Goal: Task Accomplishment & Management: Use online tool/utility

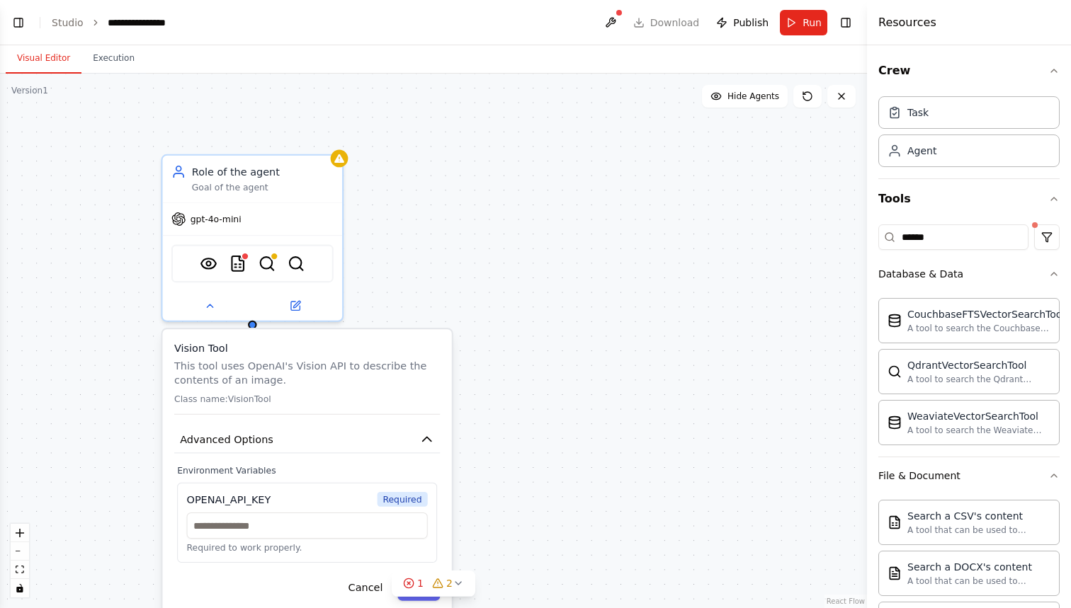
scroll to position [305, 0]
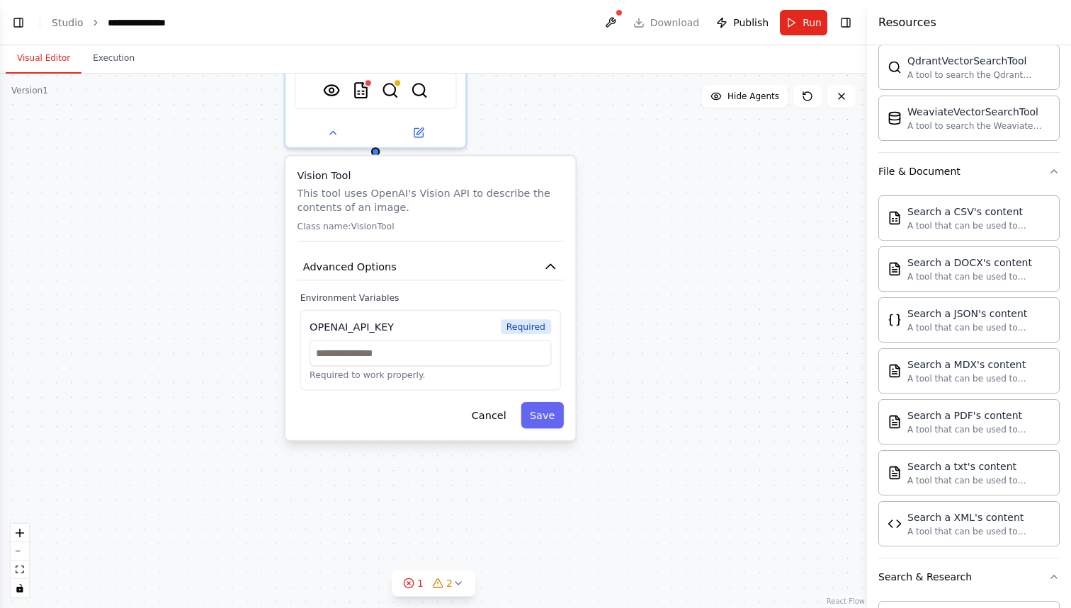
drag, startPoint x: 502, startPoint y: 402, endPoint x: 623, endPoint y: 237, distance: 204.7
click at [623, 237] on div "**********" at bounding box center [433, 341] width 867 height 535
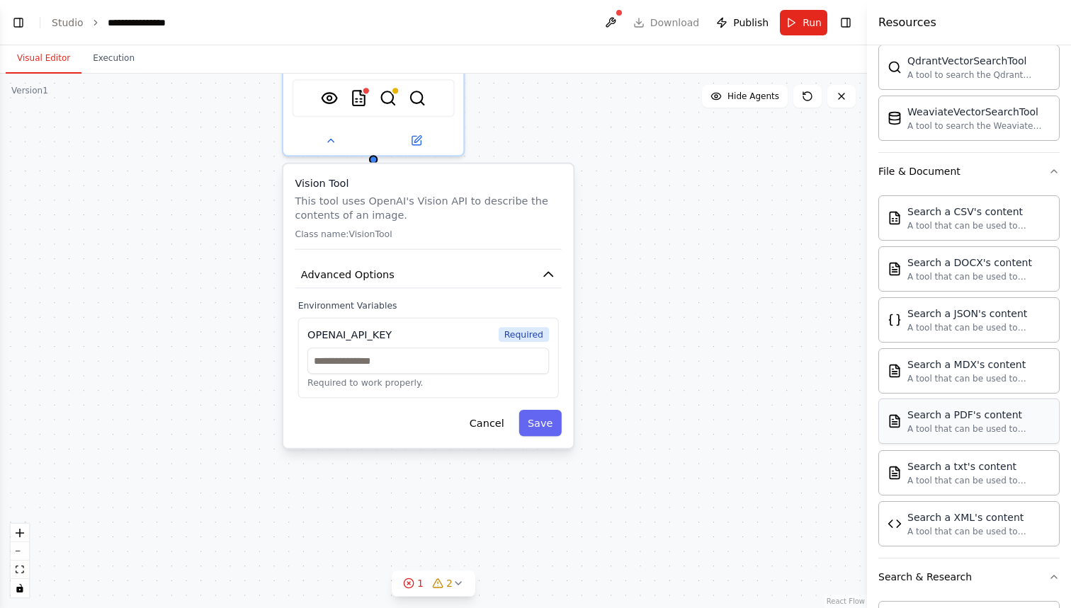
scroll to position [314, 0]
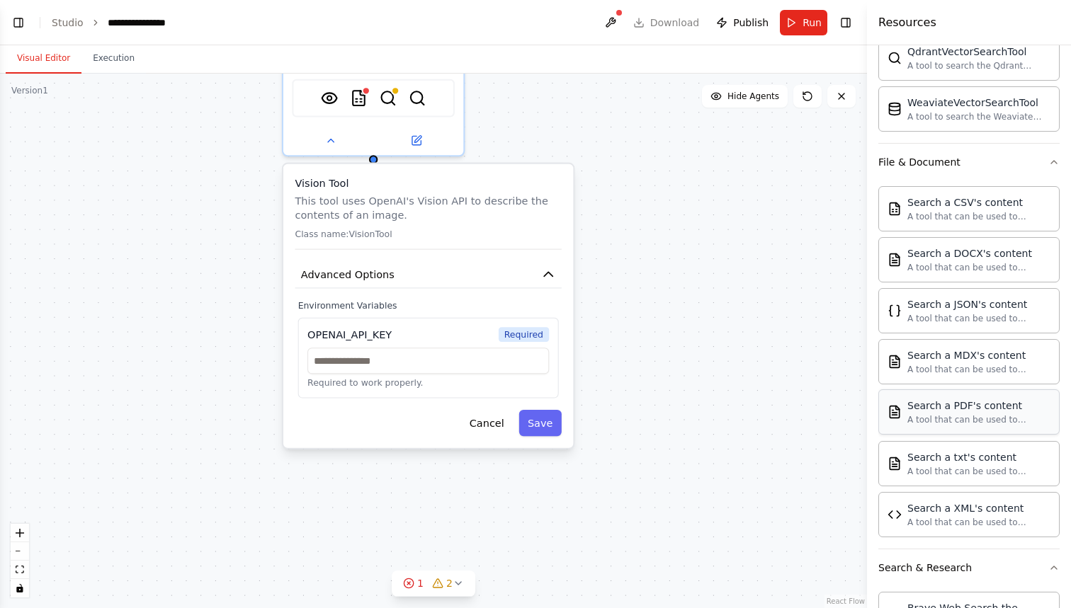
click at [970, 422] on div "A tool that can be used to semantic search a query from a PDF's content." at bounding box center [978, 419] width 143 height 11
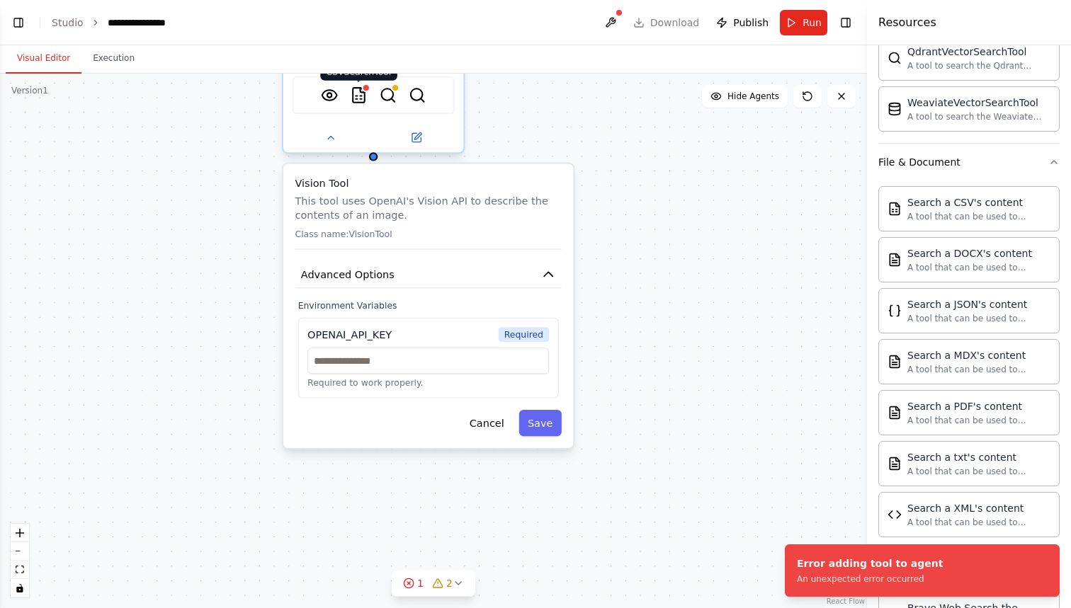
click at [363, 93] on img at bounding box center [359, 95] width 18 height 18
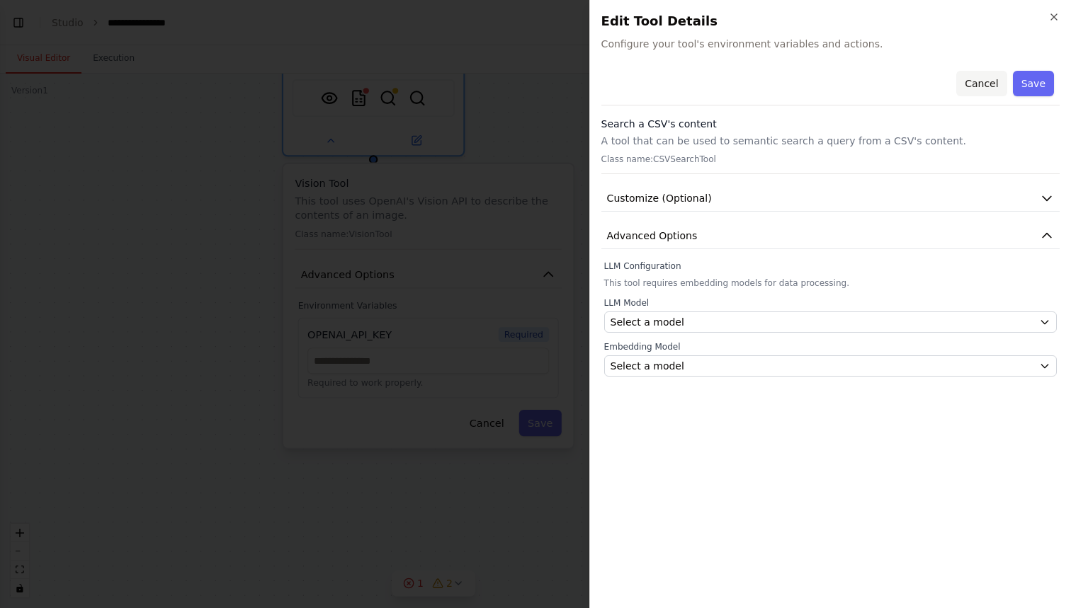
click at [983, 88] on button "Cancel" at bounding box center [981, 83] width 50 height 25
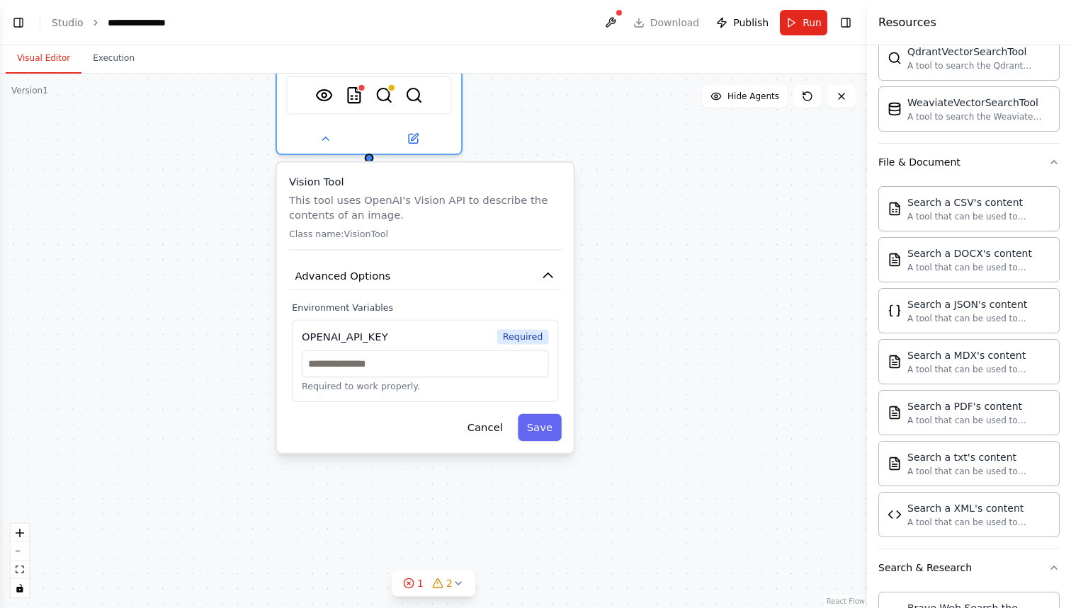
click at [645, 240] on div "**********" at bounding box center [433, 341] width 867 height 535
click at [484, 428] on button "Cancel" at bounding box center [485, 427] width 54 height 27
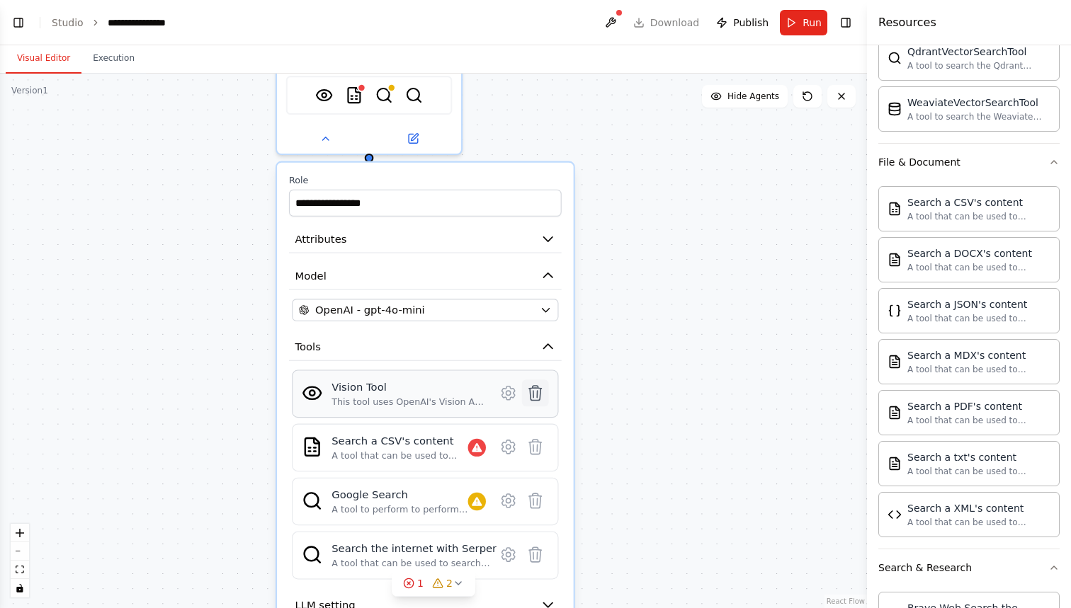
click at [535, 396] on icon at bounding box center [535, 393] width 12 height 15
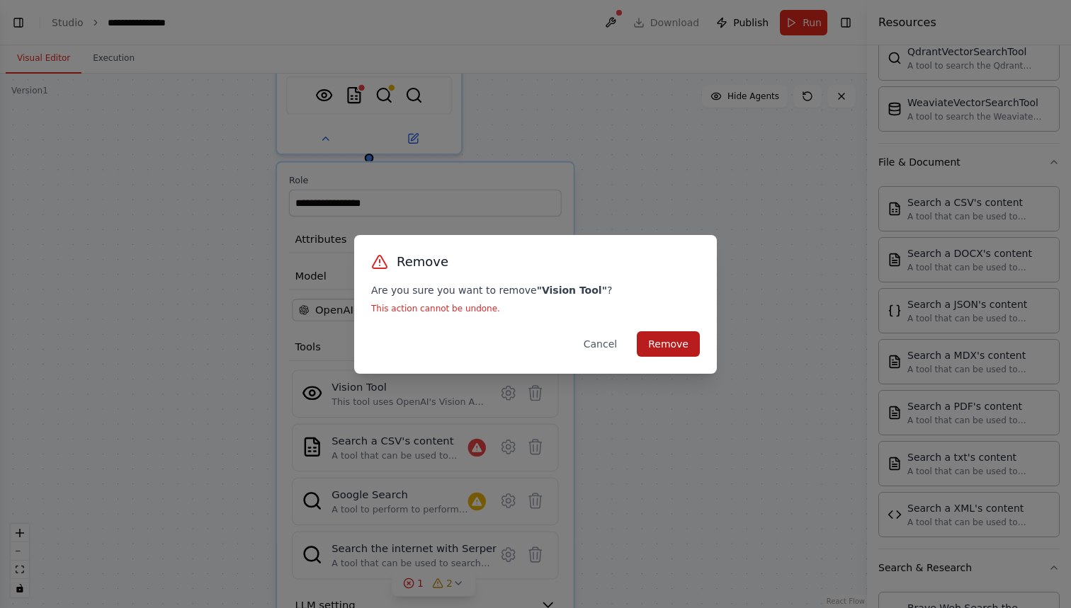
click at [664, 342] on button "Remove" at bounding box center [668, 343] width 63 height 25
click at [663, 346] on button "Remove" at bounding box center [668, 343] width 63 height 25
click at [618, 347] on button "Cancel" at bounding box center [600, 343] width 56 height 25
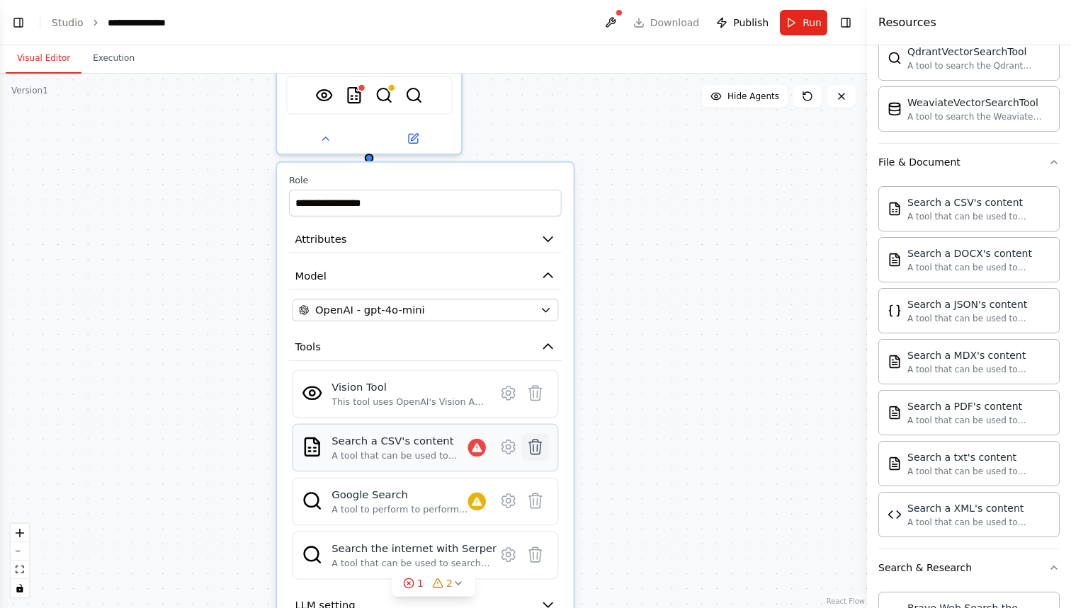
click at [536, 447] on icon at bounding box center [535, 447] width 12 height 15
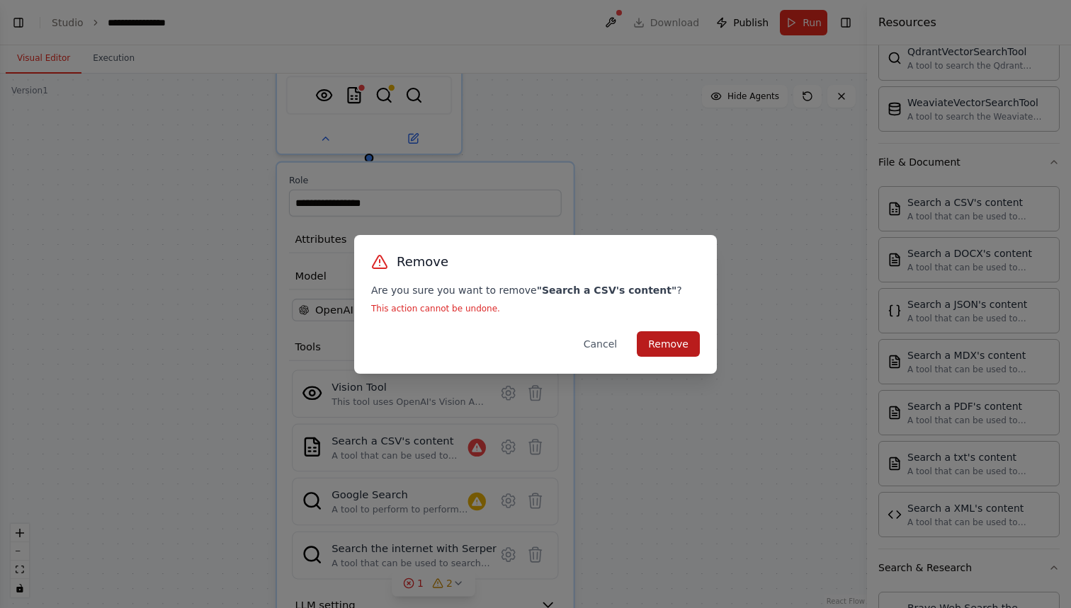
click at [686, 344] on button "Remove" at bounding box center [668, 343] width 63 height 25
click at [599, 344] on button "Cancel" at bounding box center [600, 343] width 56 height 25
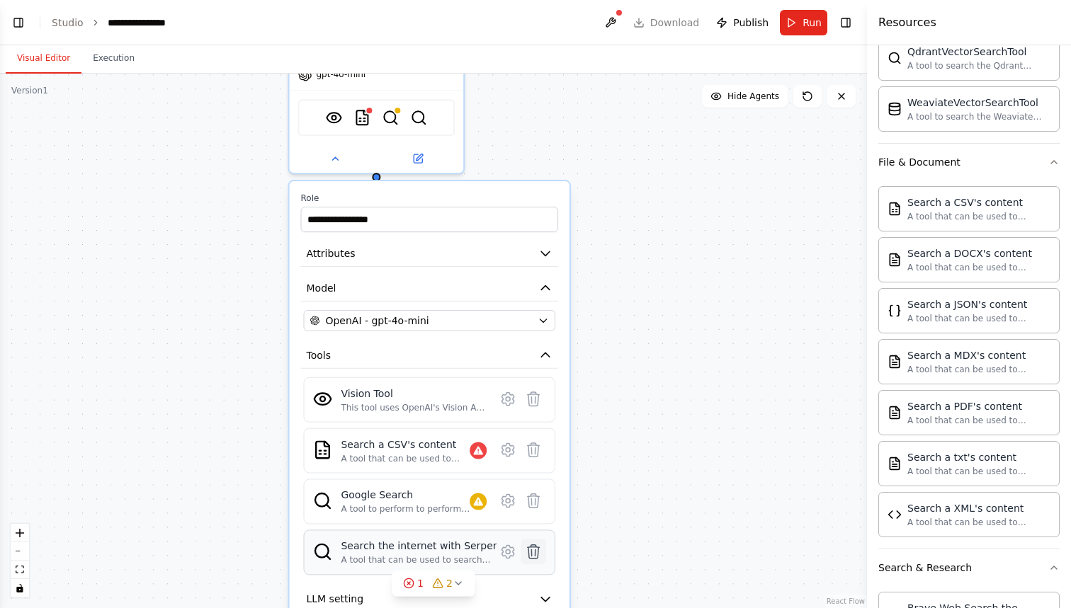
click at [536, 556] on icon at bounding box center [533, 551] width 11 height 13
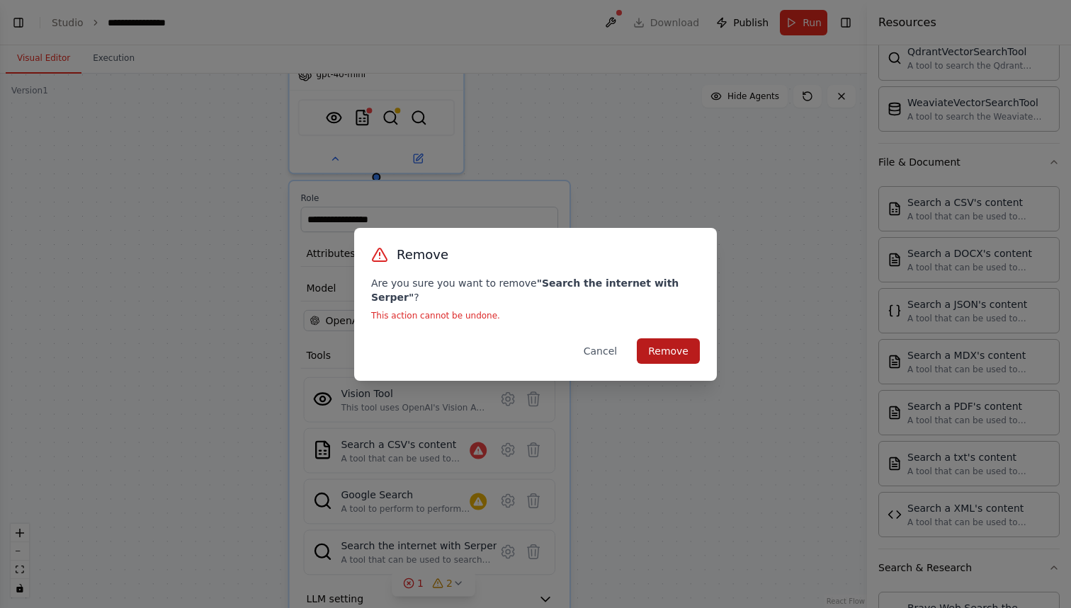
click at [675, 344] on button "Remove" at bounding box center [668, 351] width 63 height 25
click at [603, 339] on button "Cancel" at bounding box center [600, 351] width 56 height 25
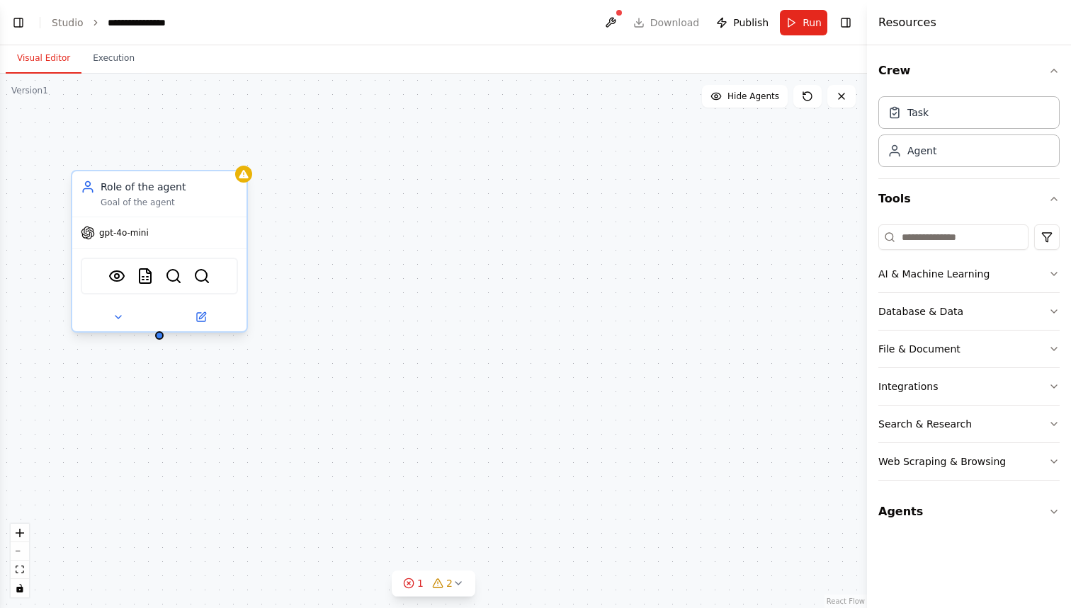
click at [226, 281] on div "VisionTool CSVSearchTool SerpApiGoogleSearchTool SerperDevTool" at bounding box center [159, 276] width 157 height 37
click at [113, 315] on icon at bounding box center [118, 317] width 11 height 11
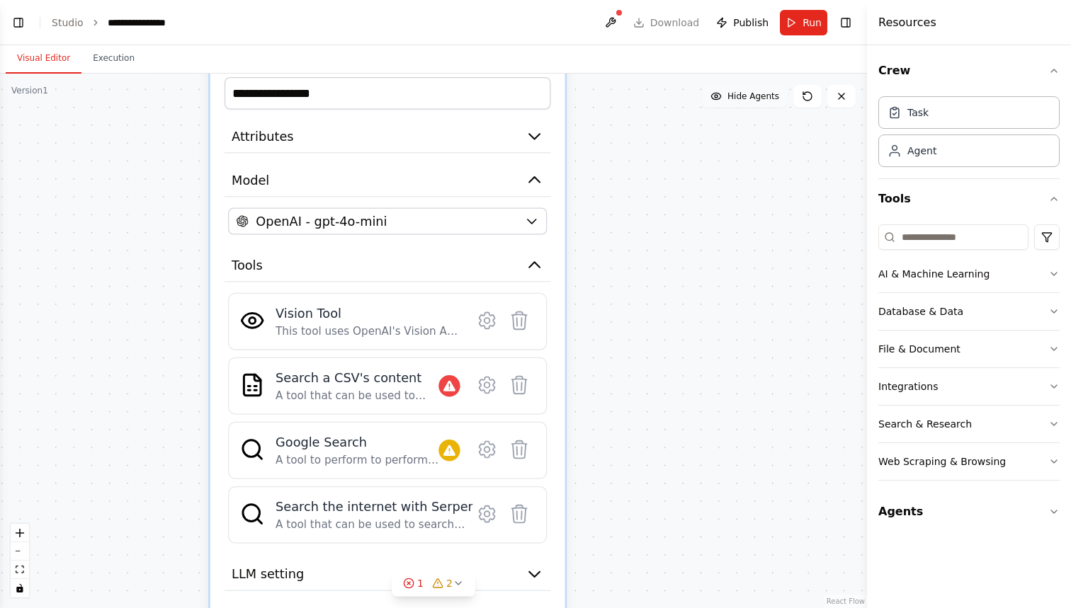
drag, startPoint x: 434, startPoint y: 375, endPoint x: 742, endPoint y: 86, distance: 422.9
click at [742, 86] on div "**********" at bounding box center [433, 341] width 867 height 535
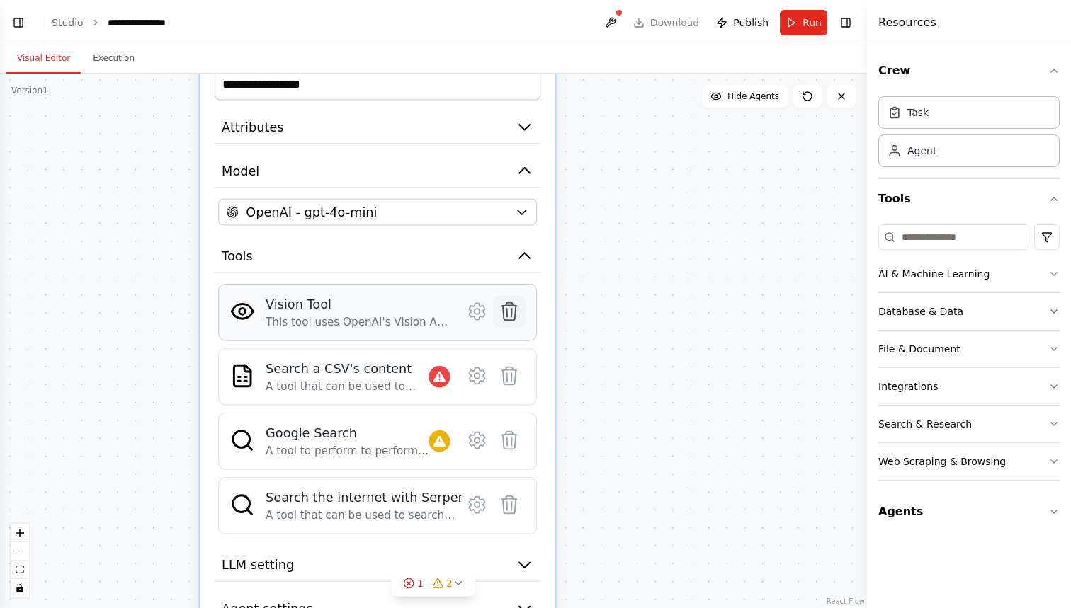
click at [504, 312] on icon at bounding box center [509, 312] width 15 height 18
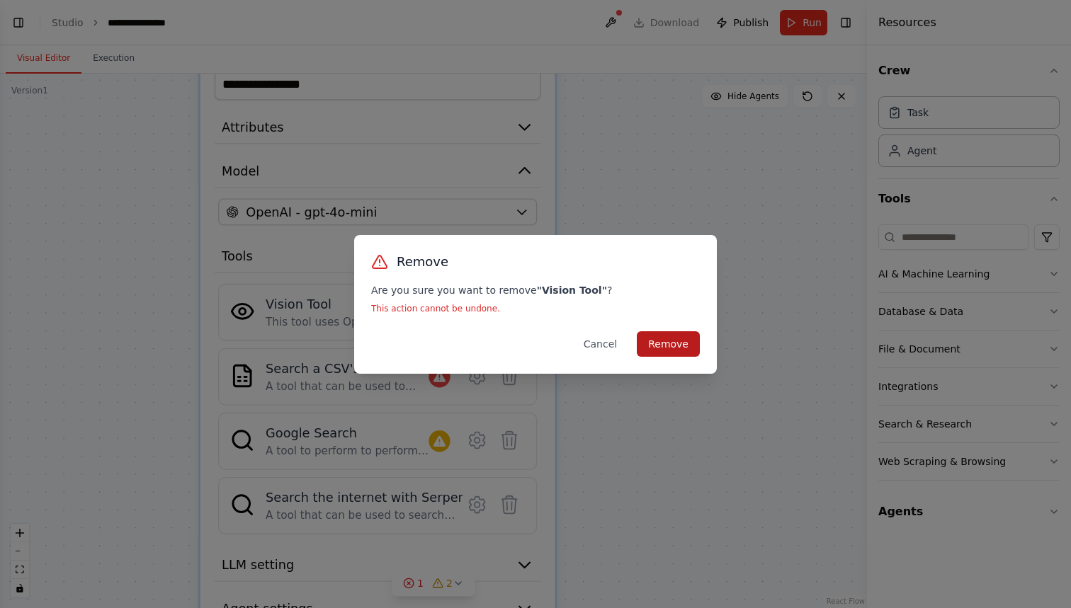
click at [667, 344] on button "Remove" at bounding box center [668, 343] width 63 height 25
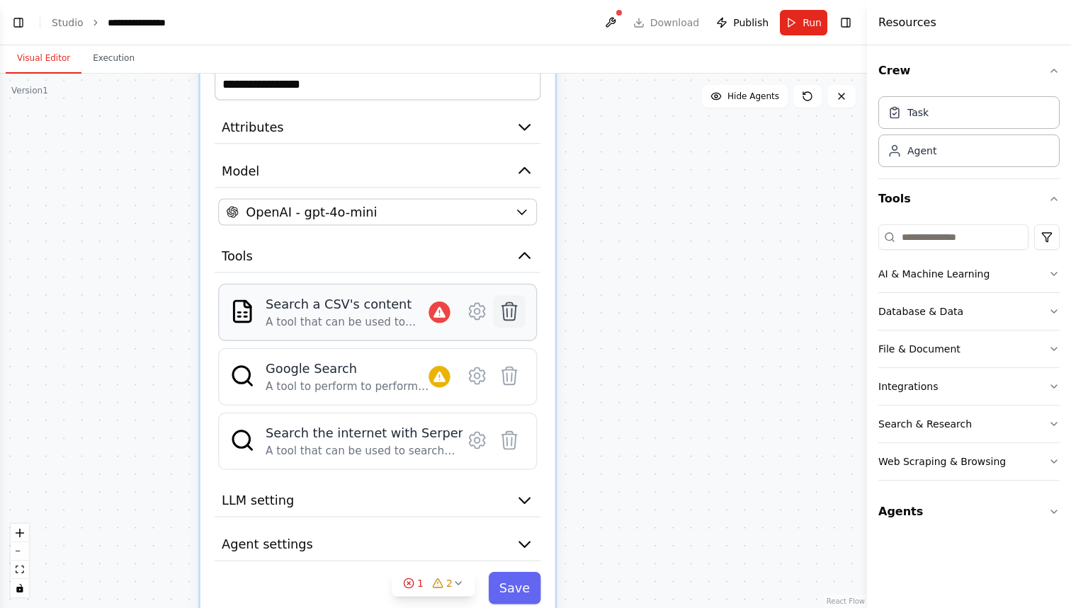
click at [514, 317] on icon at bounding box center [509, 312] width 15 height 18
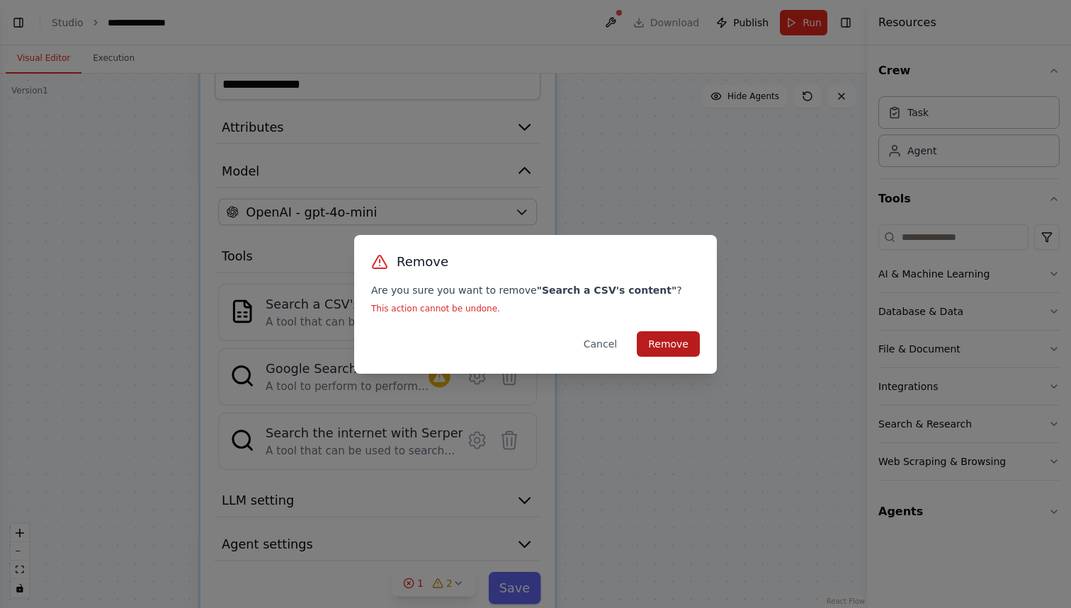
click at [667, 346] on button "Remove" at bounding box center [668, 343] width 63 height 25
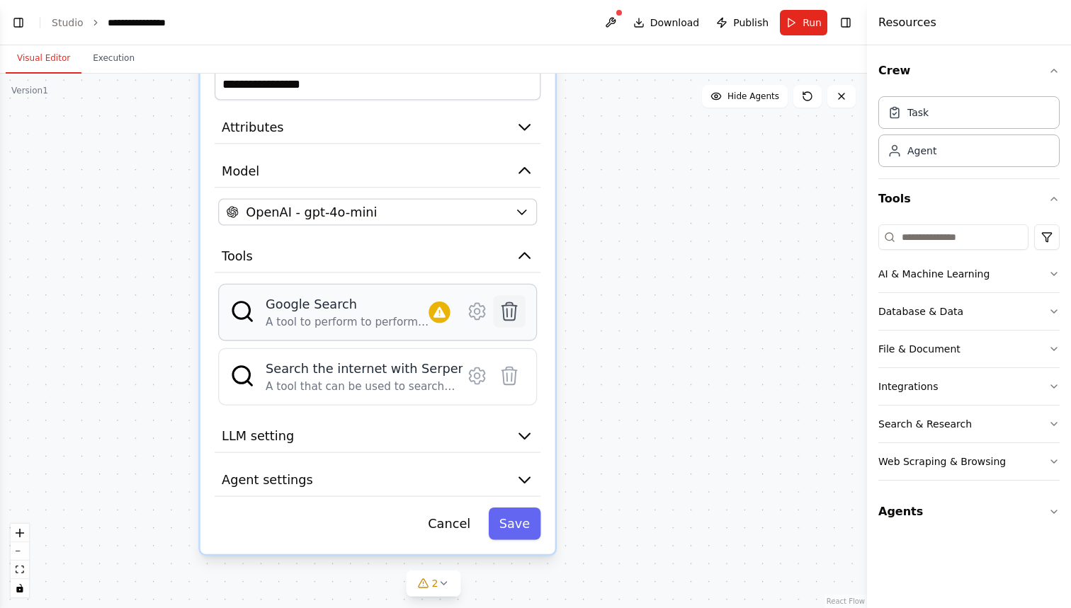
click at [509, 319] on icon at bounding box center [509, 312] width 15 height 18
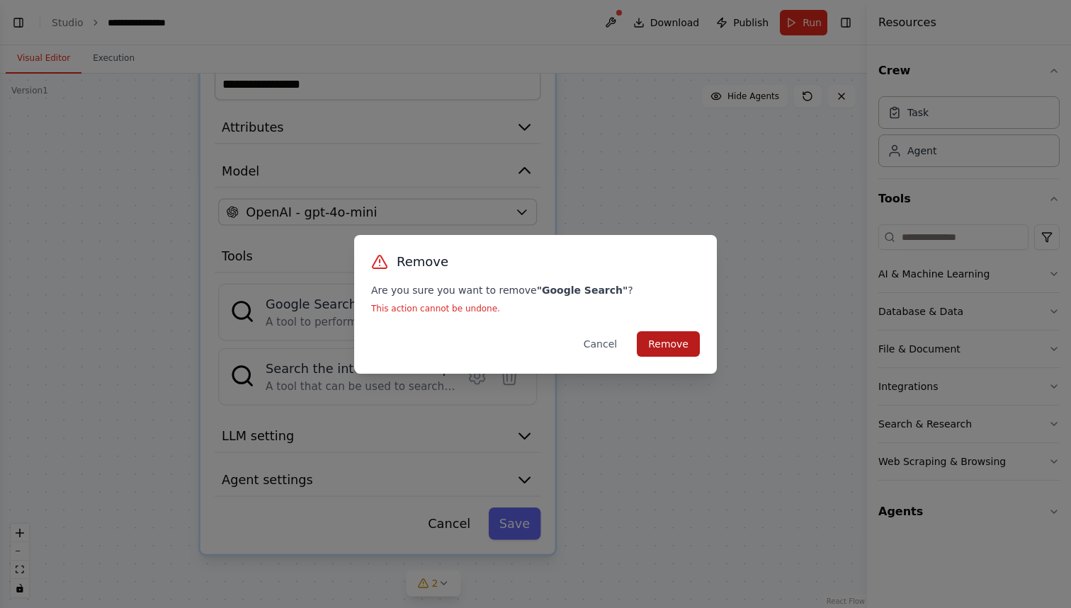
click at [657, 345] on button "Remove" at bounding box center [668, 343] width 63 height 25
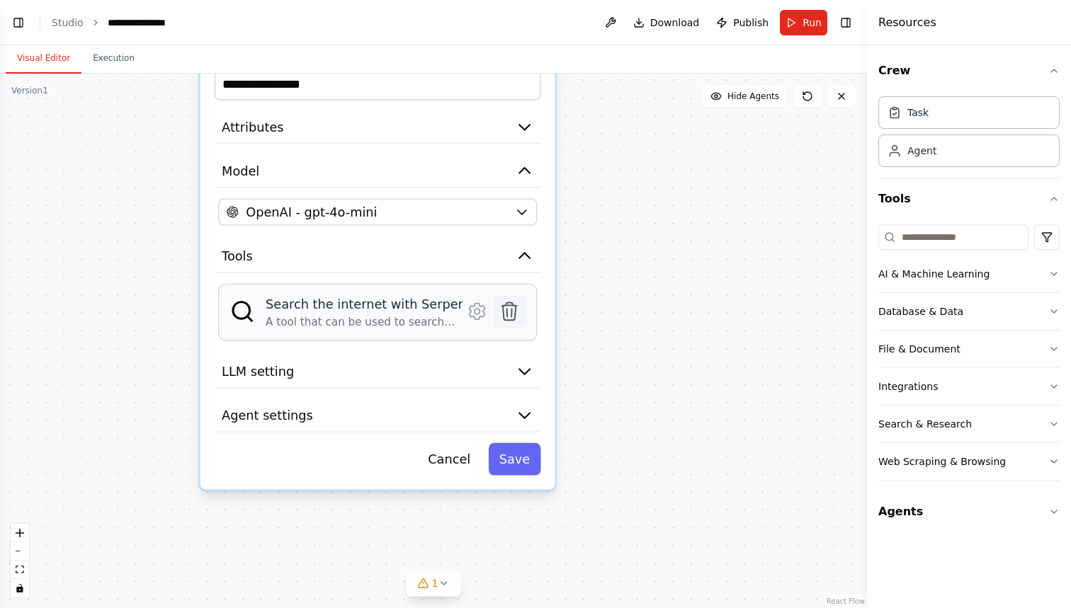
click at [511, 317] on icon at bounding box center [509, 312] width 15 height 18
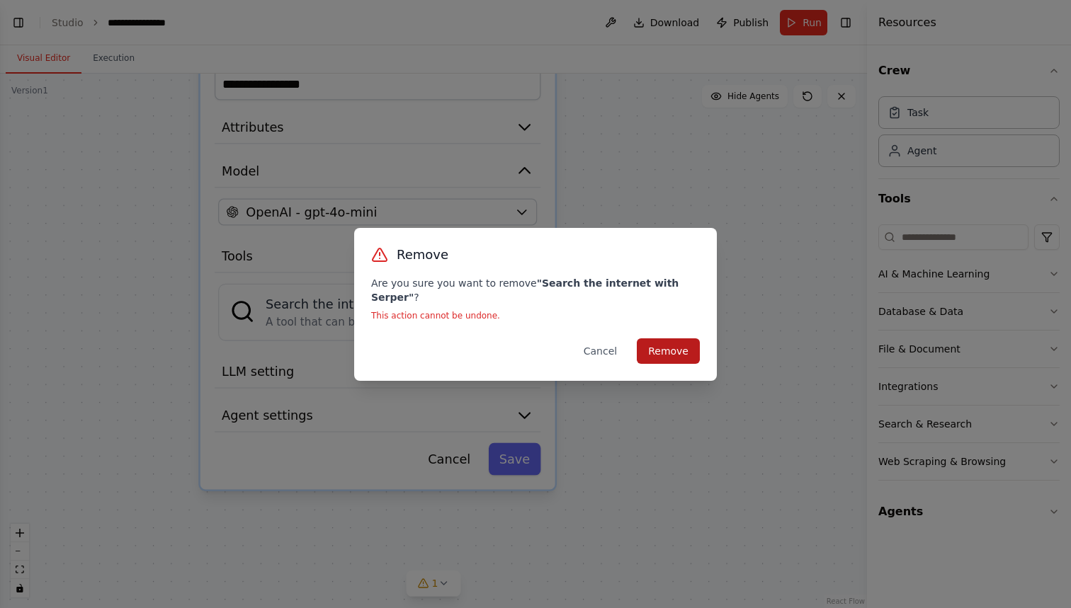
click at [661, 341] on button "Remove" at bounding box center [668, 351] width 63 height 25
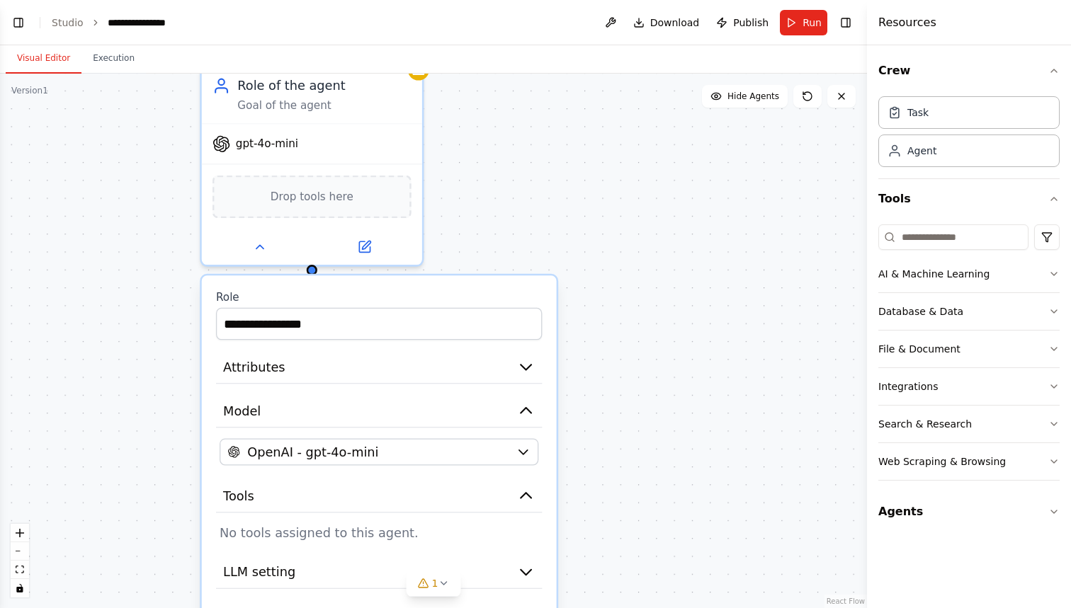
drag, startPoint x: 688, startPoint y: 242, endPoint x: 690, endPoint y: 485, distance: 243.7
click at [690, 485] on div "**********" at bounding box center [433, 341] width 867 height 535
click at [983, 351] on button "File & Document" at bounding box center [968, 349] width 181 height 37
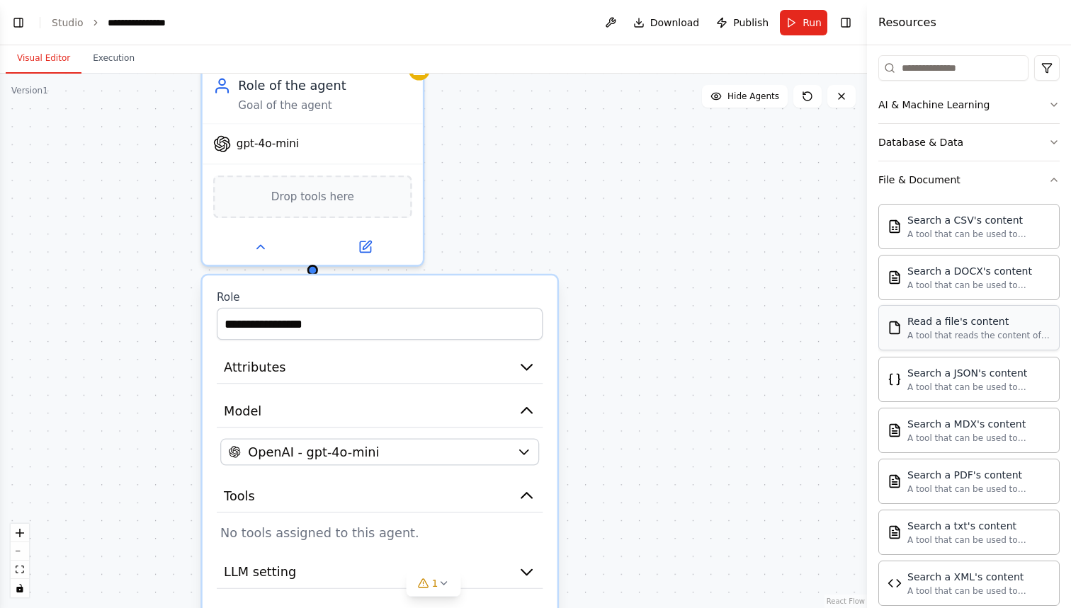
scroll to position [171, 0]
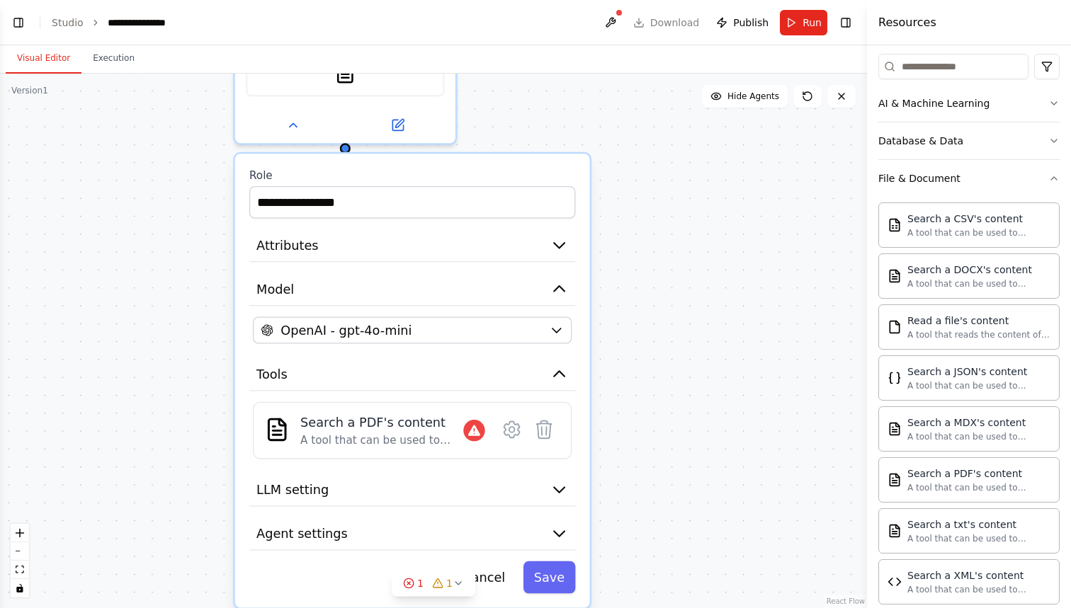
drag, startPoint x: 640, startPoint y: 347, endPoint x: 674, endPoint y: 220, distance: 131.8
click at [674, 220] on div "**********" at bounding box center [433, 341] width 867 height 535
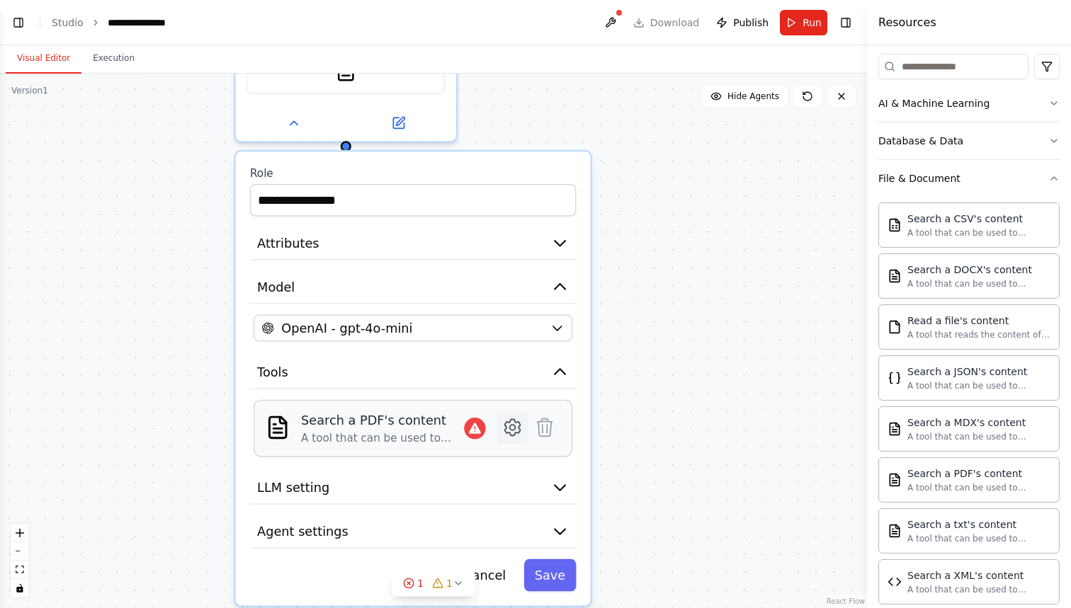
click at [515, 430] on icon at bounding box center [513, 428] width 6 height 6
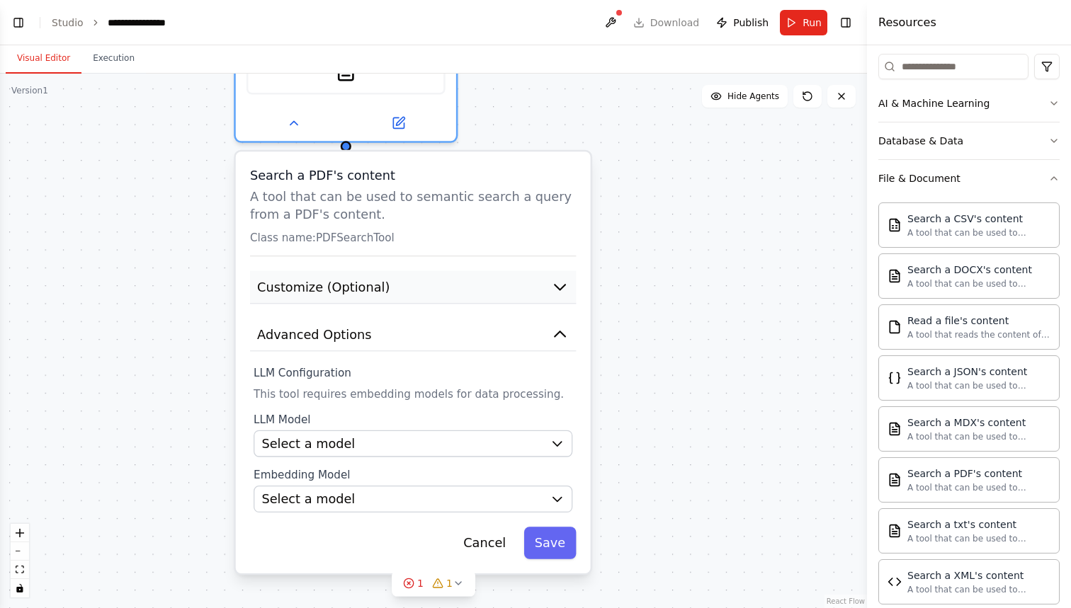
click at [558, 283] on icon "button" at bounding box center [560, 287] width 18 height 18
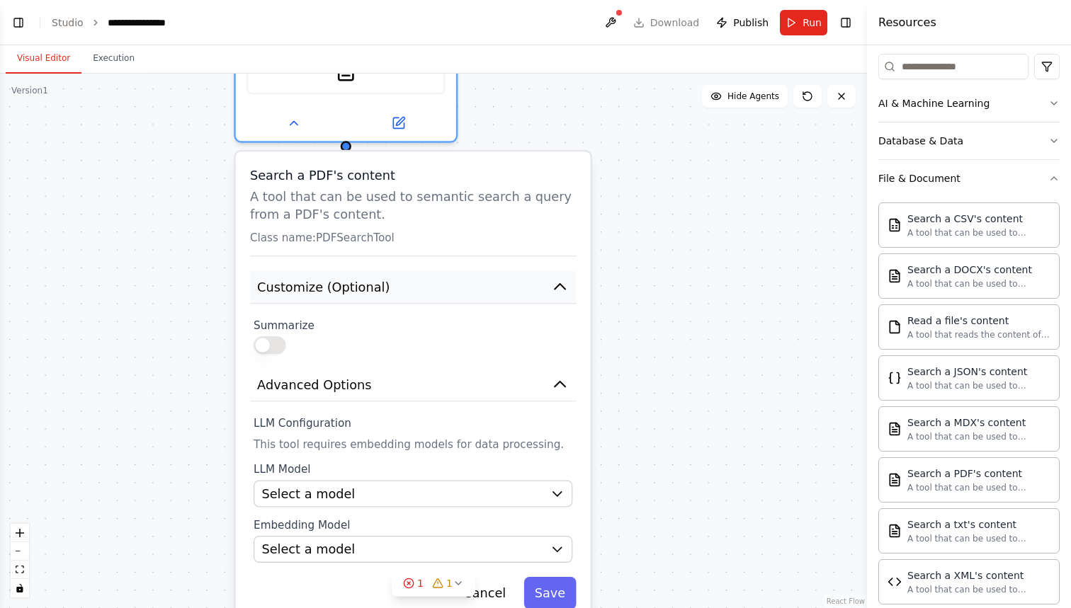
click at [558, 283] on icon "button" at bounding box center [560, 287] width 18 height 18
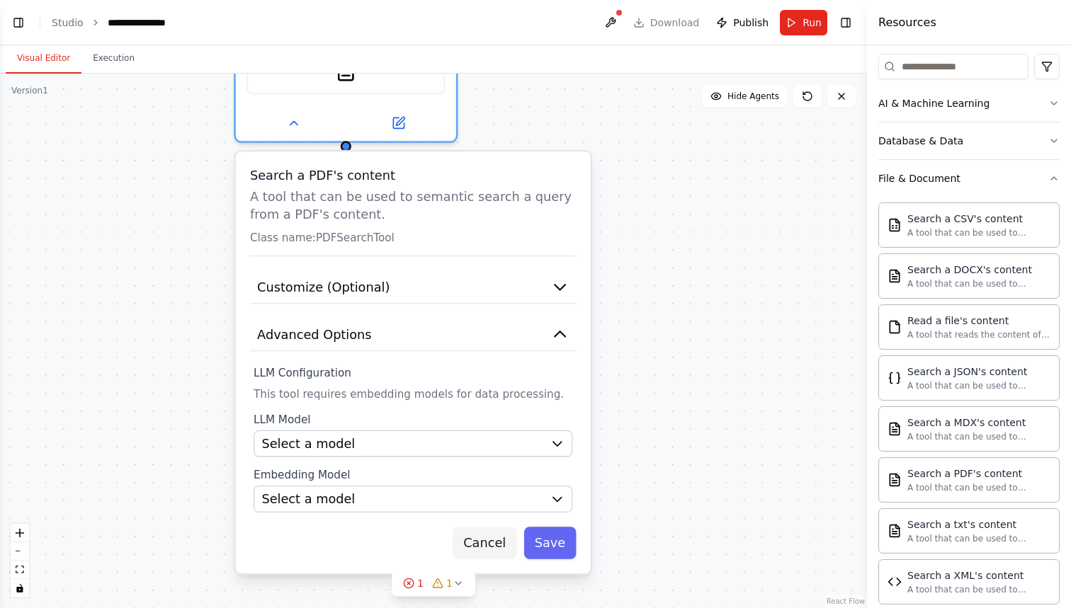
click at [490, 543] on button "Cancel" at bounding box center [485, 543] width 64 height 33
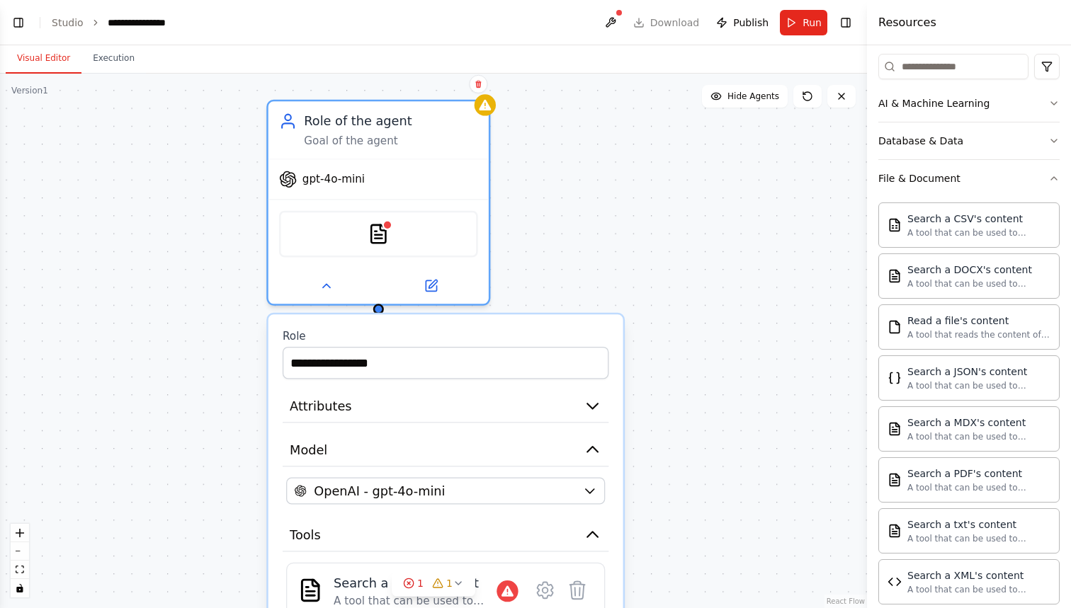
drag, startPoint x: 716, startPoint y: 232, endPoint x: 749, endPoint y: 395, distance: 166.1
click at [749, 395] on div "**********" at bounding box center [433, 341] width 867 height 535
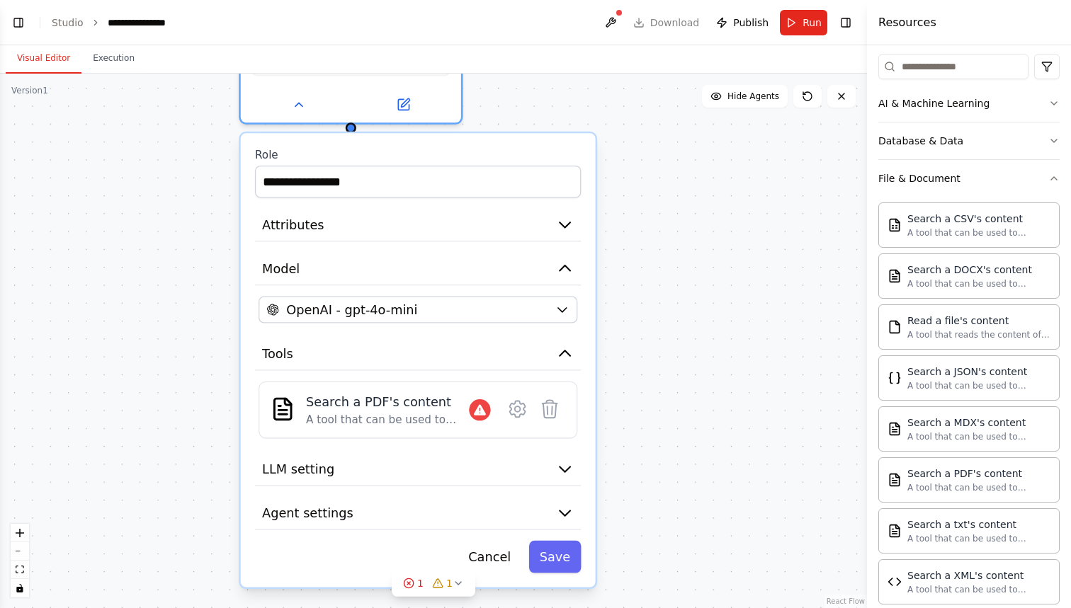
drag, startPoint x: 662, startPoint y: 426, endPoint x: 635, endPoint y: 244, distance: 183.4
click at [635, 244] on div "**********" at bounding box center [433, 341] width 867 height 535
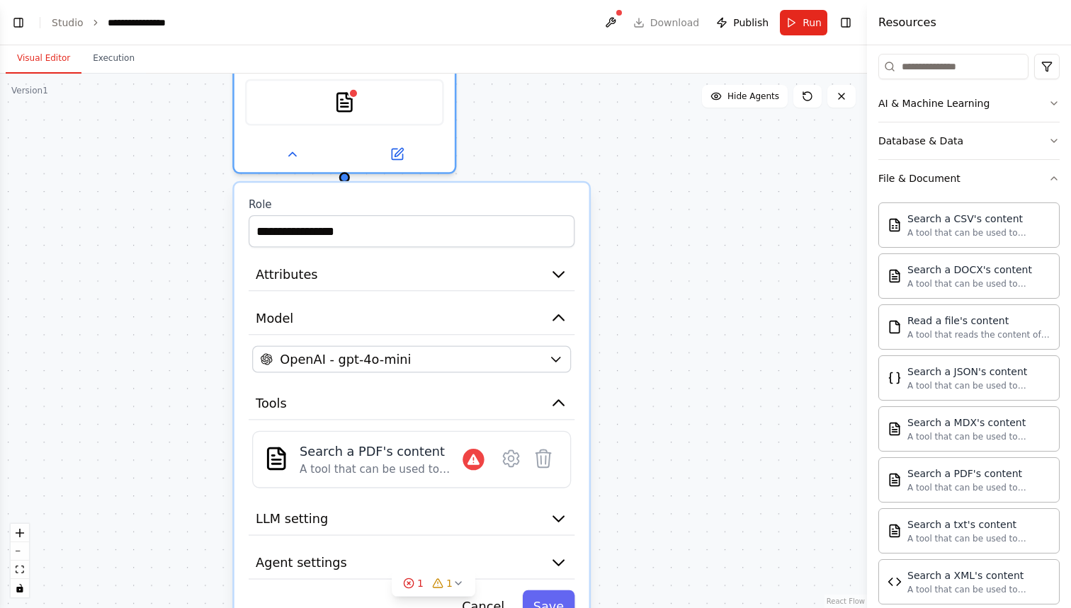
drag, startPoint x: 645, startPoint y: 216, endPoint x: 637, endPoint y: 248, distance: 32.8
click at [637, 248] on div "**********" at bounding box center [433, 341] width 867 height 535
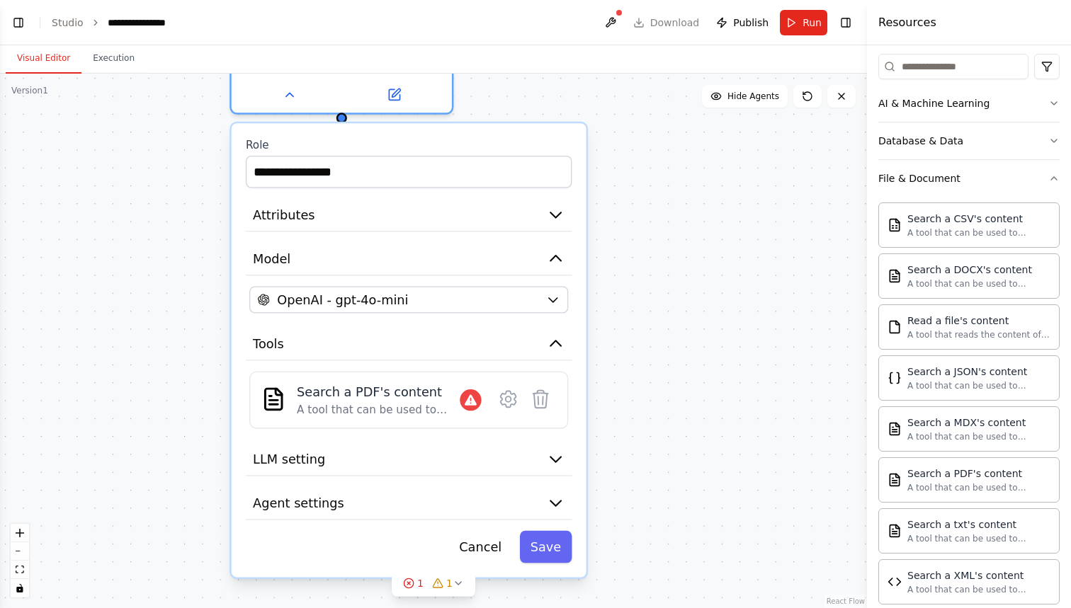
drag, startPoint x: 636, startPoint y: 248, endPoint x: 635, endPoint y: 208, distance: 40.4
click at [635, 208] on div "**********" at bounding box center [433, 341] width 867 height 535
